Goal: Information Seeking & Learning: Learn about a topic

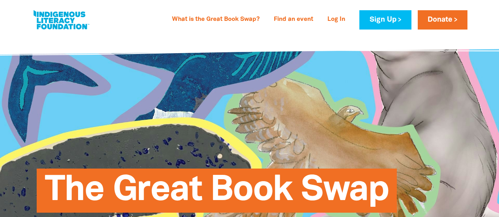
select select "AU"
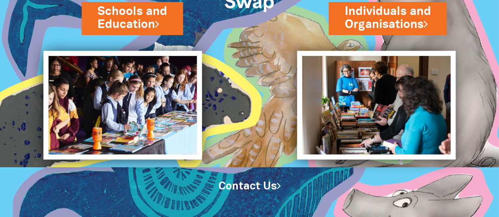
scroll to position [83, 0]
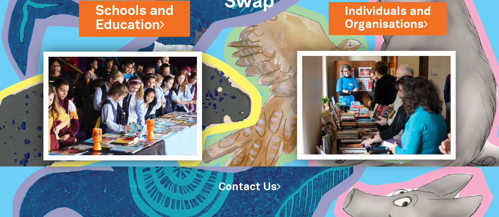
click at [129, 21] on link "Schools and Education" at bounding box center [134, 18] width 78 height 33
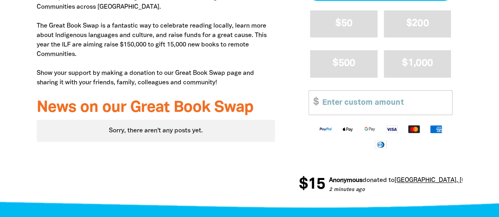
scroll to position [276, 0]
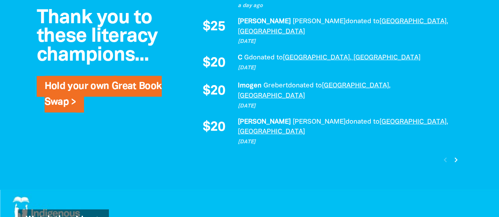
scroll to position [749, 0]
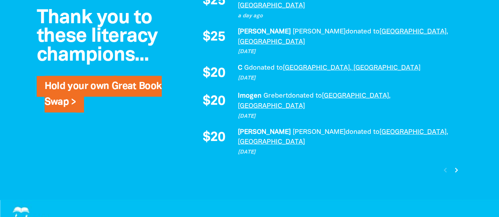
click at [456, 166] on icon "chevron_right" at bounding box center [455, 170] width 9 height 9
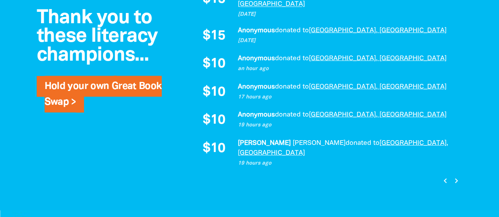
scroll to position [734, 0]
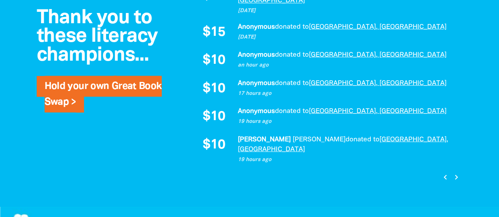
click at [453, 172] on icon "chevron_right" at bounding box center [455, 176] width 9 height 9
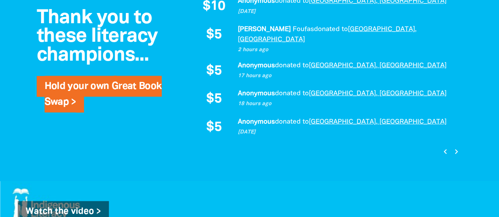
scroll to position [773, 0]
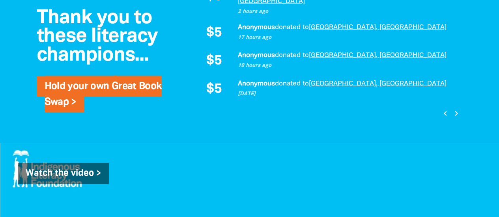
click at [454, 109] on icon "chevron_right" at bounding box center [455, 113] width 9 height 9
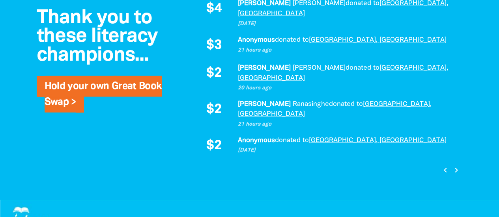
scroll to position [734, 0]
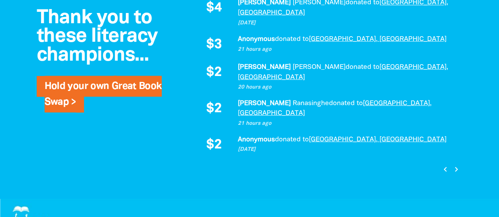
click at [456, 164] on icon "chevron_right" at bounding box center [455, 168] width 9 height 9
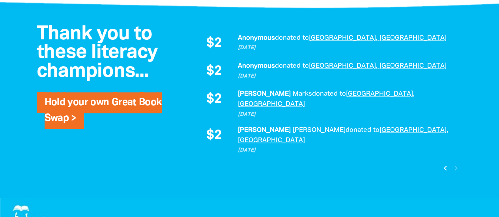
scroll to position [533, 0]
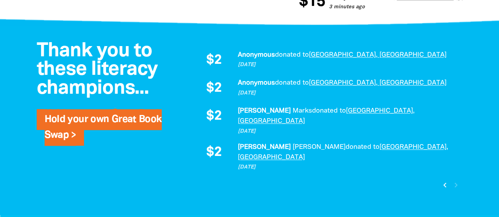
click at [443, 181] on icon "chevron_left" at bounding box center [444, 185] width 9 height 9
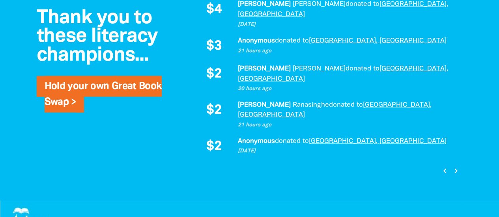
scroll to position [734, 0]
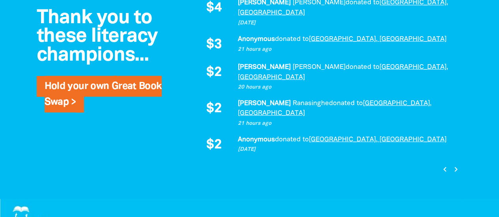
click at [443, 164] on icon "chevron_left" at bounding box center [444, 168] width 9 height 9
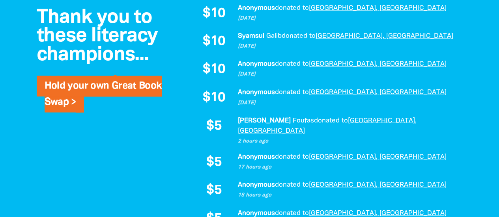
scroll to position [695, 0]
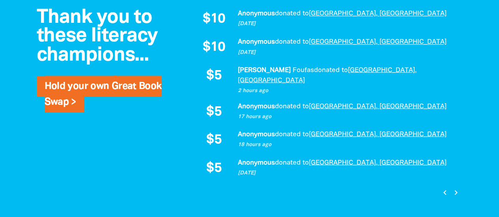
click at [443, 188] on icon "chevron_left" at bounding box center [444, 192] width 9 height 9
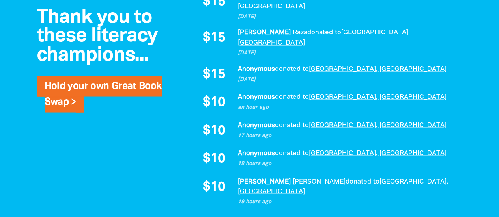
scroll to position [734, 0]
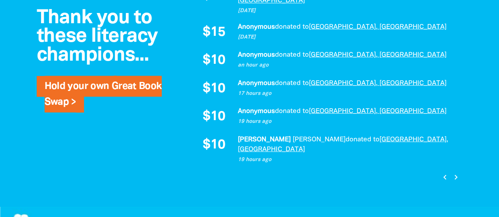
click at [443, 172] on icon "chevron_left" at bounding box center [444, 176] width 9 height 9
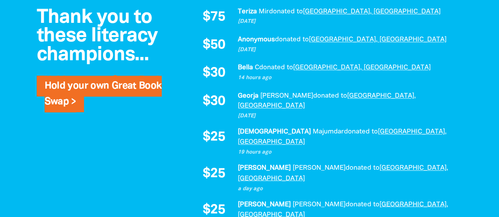
scroll to position [419, 0]
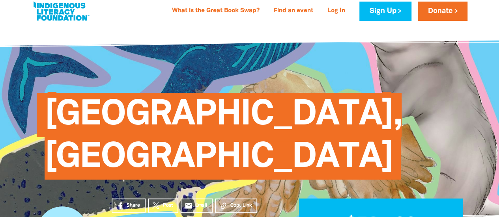
scroll to position [0, 0]
